Goal: Information Seeking & Learning: Find specific fact

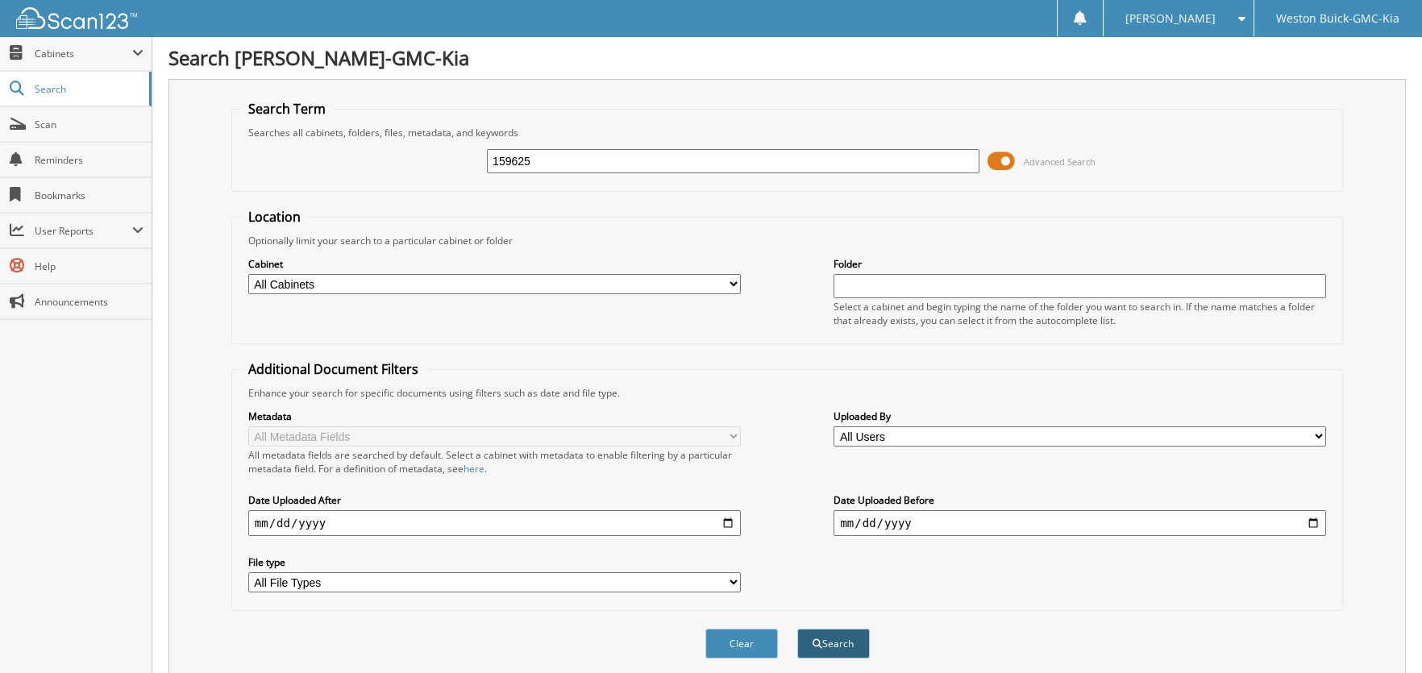
type input "159625"
click at [853, 634] on button "Search" at bounding box center [833, 644] width 73 height 30
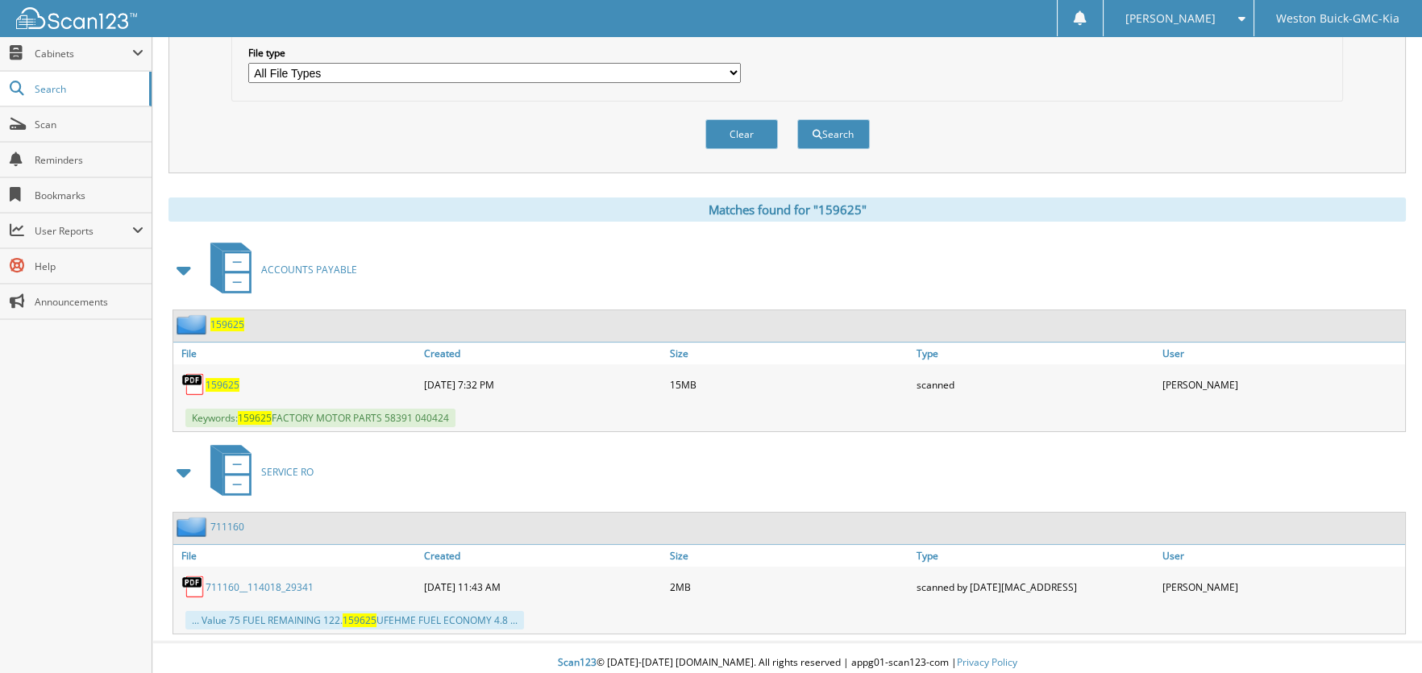
click at [225, 320] on span "159625" at bounding box center [227, 325] width 34 height 14
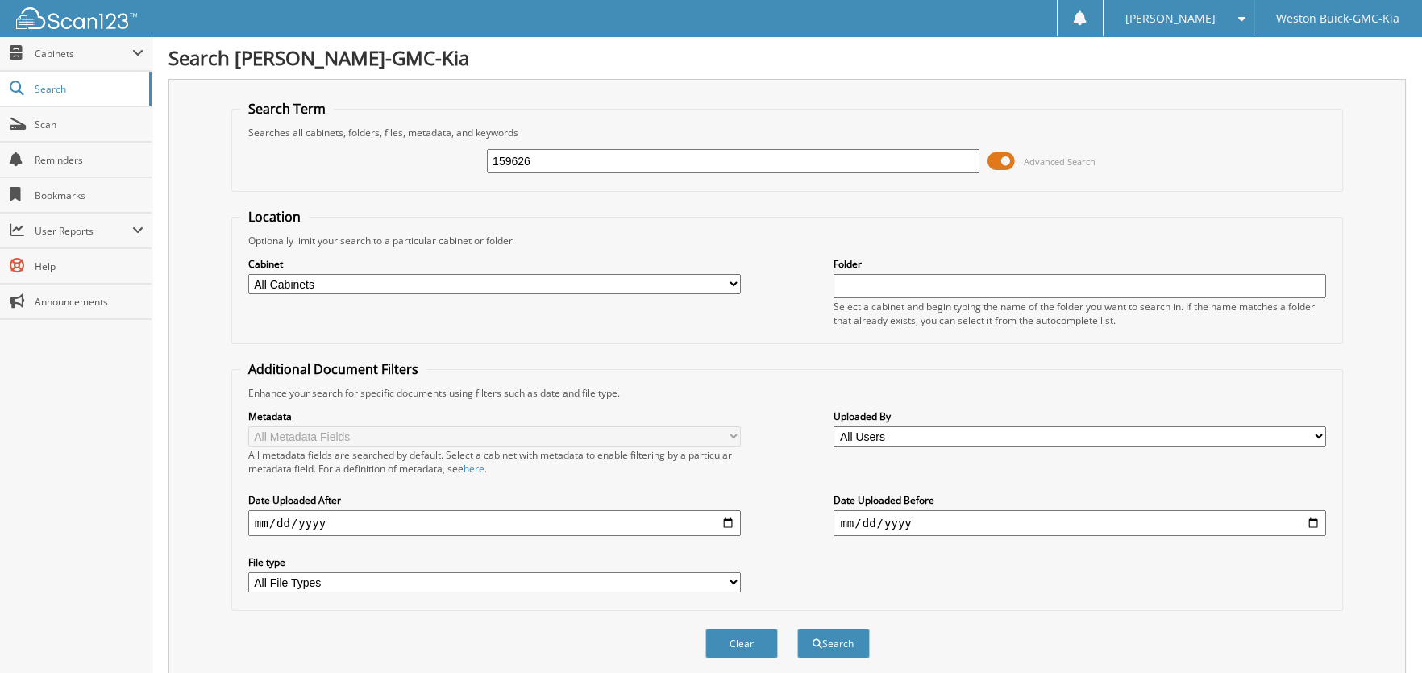
type input "159626"
click at [797, 629] on button "Search" at bounding box center [833, 644] width 73 height 30
click at [544, 154] on input "159626" at bounding box center [733, 161] width 492 height 24
type input "159624"
click at [797, 629] on button "Search" at bounding box center [833, 644] width 73 height 30
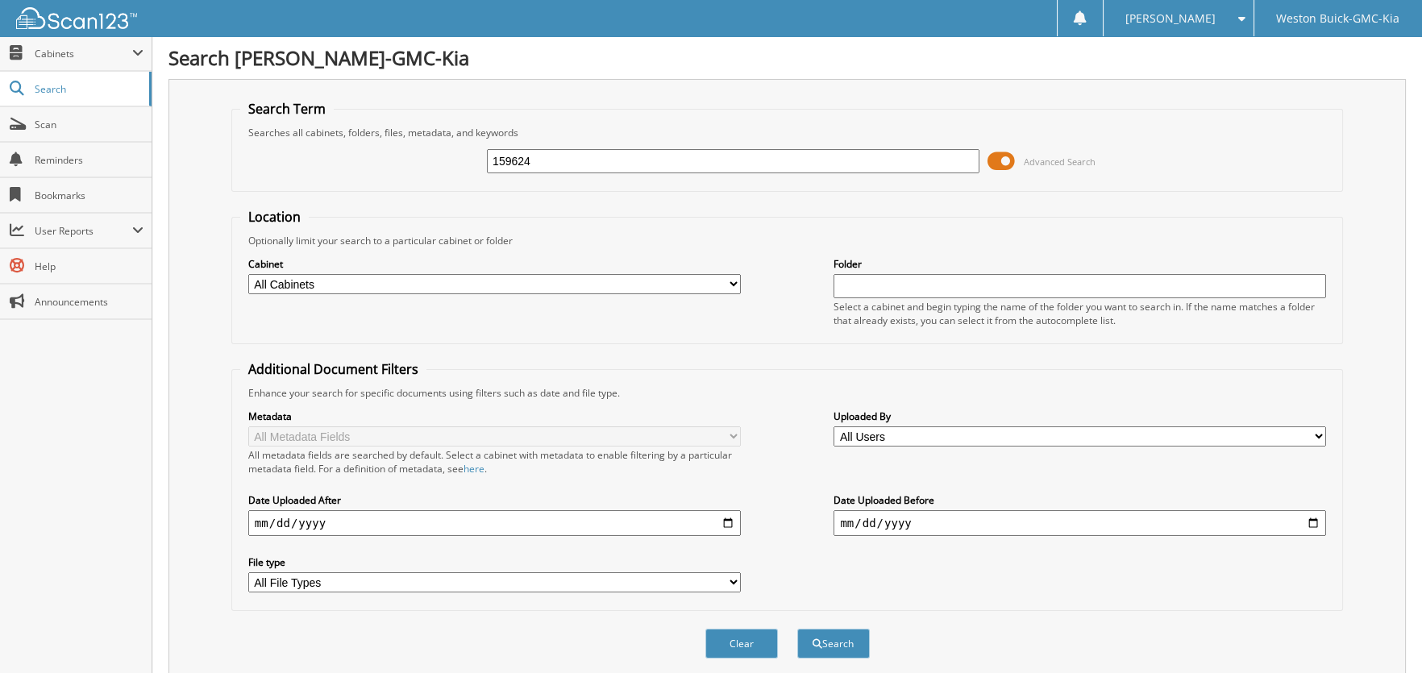
scroll to position [576, 0]
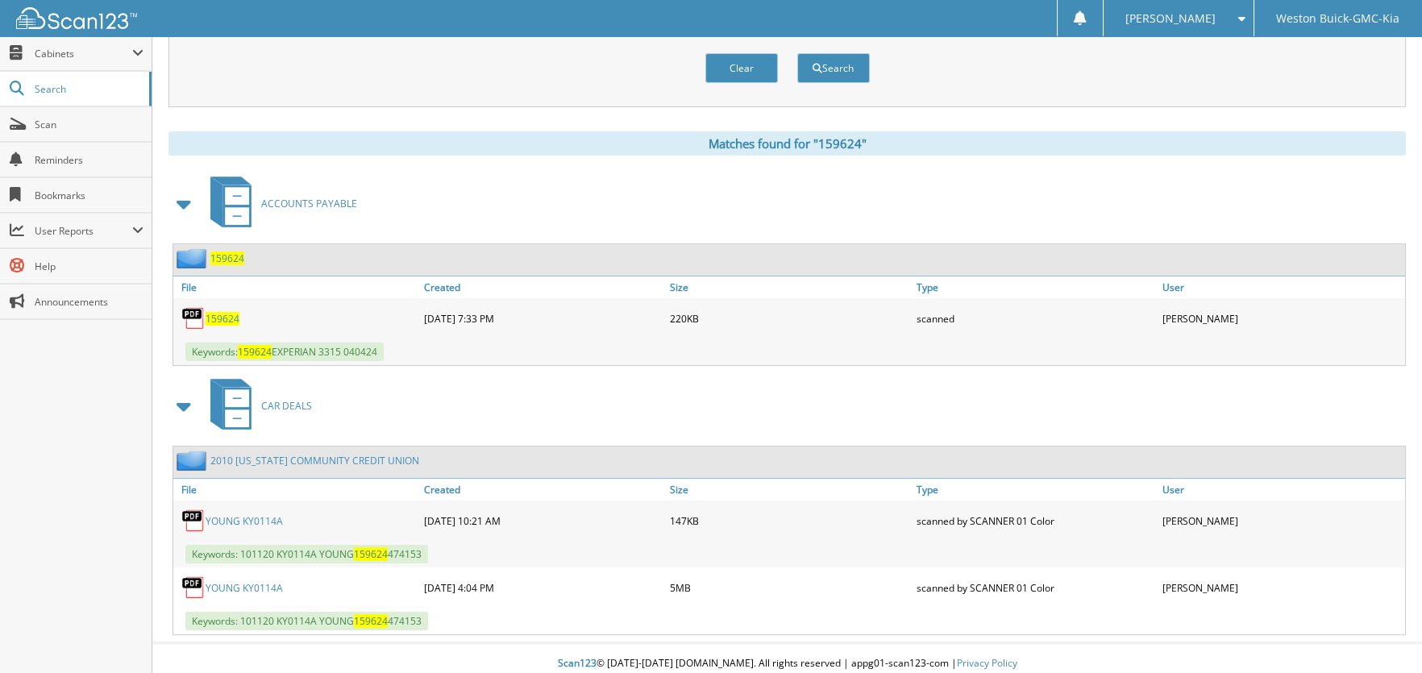
click at [236, 251] on span "159624" at bounding box center [227, 258] width 34 height 14
